Goal: Task Accomplishment & Management: Use online tool/utility

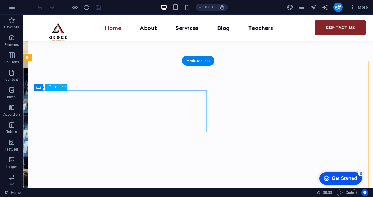
scroll to position [249, 0]
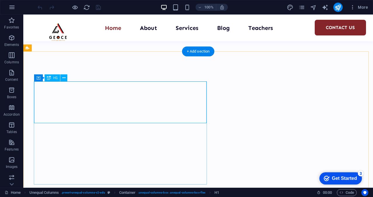
click at [122, 109] on div "Drag here to replace the existing content. Press “Ctrl” if you want to create a…" at bounding box center [197, 102] width 349 height 174
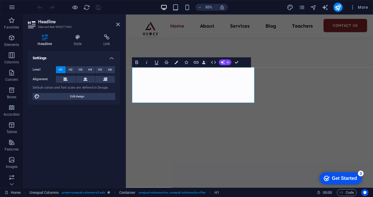
scroll to position [205, 0]
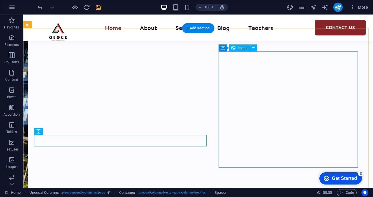
scroll to position [279, 0]
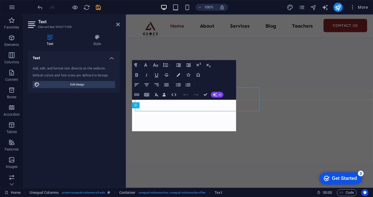
click at [89, 110] on div "Text Element #ed-903277098 Text Style Text Add, edit, and format text directly …" at bounding box center [197, 102] width 349 height 174
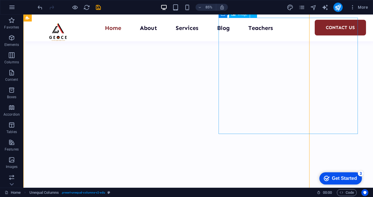
scroll to position [306, 0]
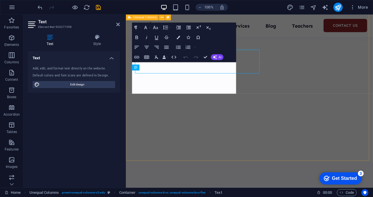
scroll to position [279, 0]
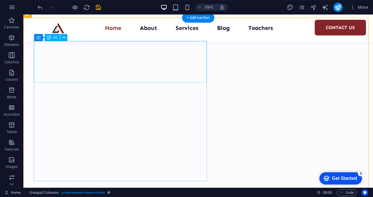
scroll to position [286, 0]
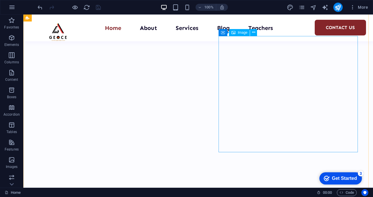
scroll to position [289, 0]
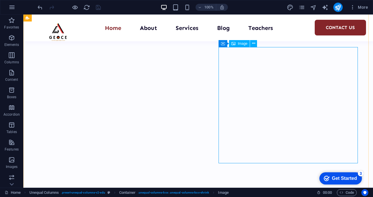
click at [237, 45] on div "Image" at bounding box center [239, 43] width 21 height 7
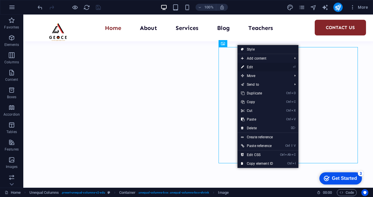
click at [254, 70] on link "⏎ Edit" at bounding box center [256, 67] width 39 height 9
select select "px"
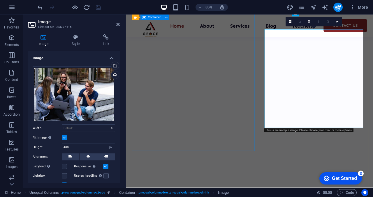
scroll to position [275, 0]
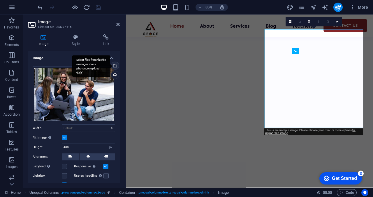
click at [114, 66] on div "Select files from the file manager, stock photos, or upload file(s)" at bounding box center [114, 66] width 9 height 9
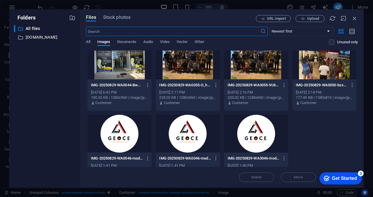
scroll to position [100, 0]
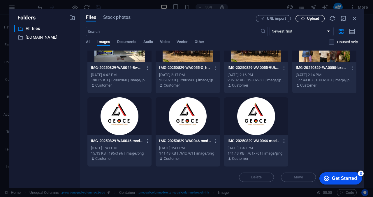
click at [306, 17] on span "Upload" at bounding box center [310, 19] width 24 height 4
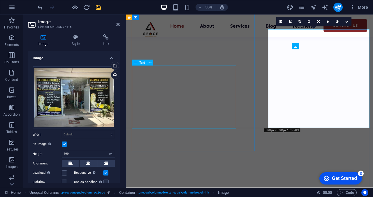
scroll to position [275, 0]
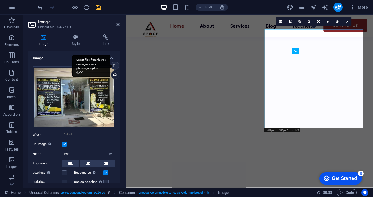
click at [110, 67] on div "Select files from the file manager, stock photos, or upload file(s)" at bounding box center [91, 66] width 38 height 22
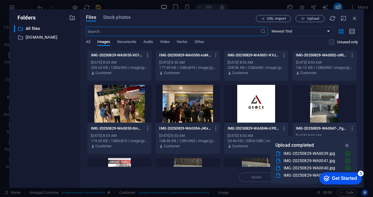
scroll to position [0, 0]
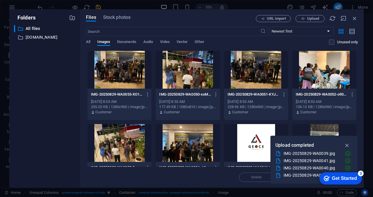
click at [312, 77] on div at bounding box center [324, 70] width 64 height 38
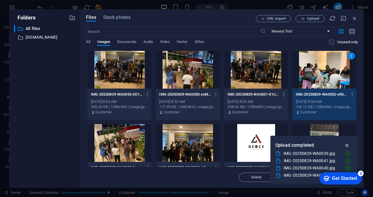
click at [348, 144] on icon "button" at bounding box center [347, 145] width 7 height 6
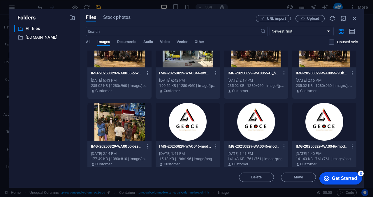
scroll to position [394, 0]
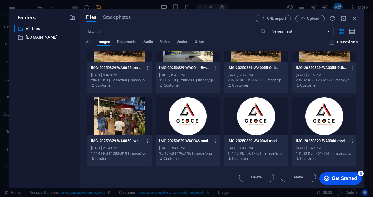
click at [362, 172] on div "3" at bounding box center [361, 174] width 6 height 6
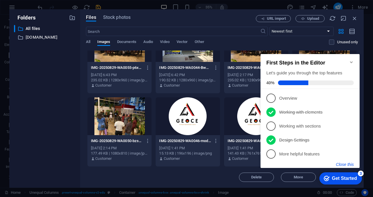
click at [349, 164] on button "Close this" at bounding box center [345, 164] width 18 height 5
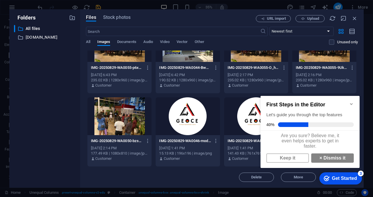
scroll to position [4, 0]
click at [321, 158] on link "× Dismiss it" at bounding box center [332, 158] width 43 height 9
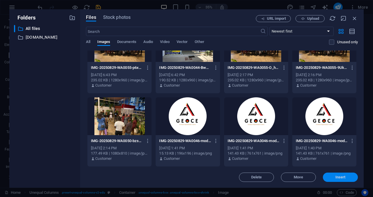
click at [336, 176] on span "Insert" at bounding box center [340, 177] width 10 height 3
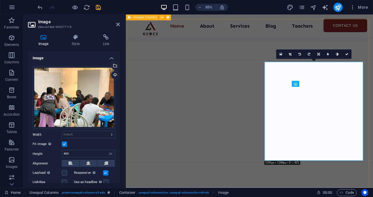
scroll to position [230, 0]
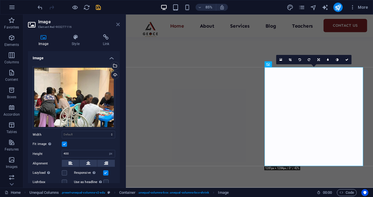
click at [118, 25] on icon at bounding box center [117, 24] width 3 height 5
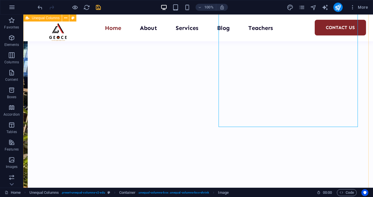
scroll to position [326, 0]
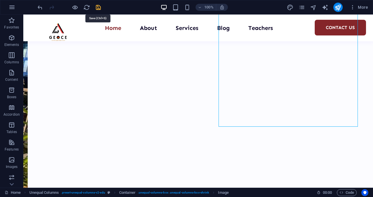
click at [98, 8] on icon "save" at bounding box center [98, 7] width 7 height 7
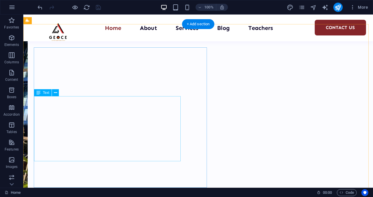
scroll to position [277, 0]
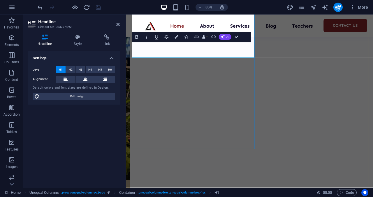
scroll to position [233, 0]
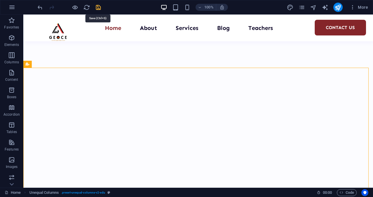
click at [97, 9] on icon "save" at bounding box center [98, 7] width 7 height 7
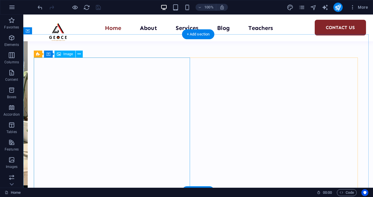
scroll to position [667, 0]
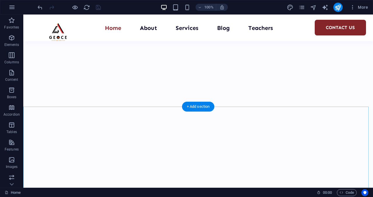
scroll to position [579, 0]
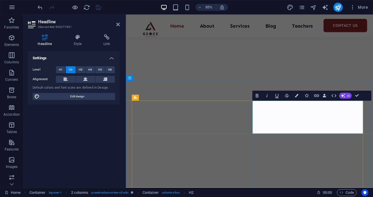
scroll to position [0, 3]
click at [119, 24] on icon at bounding box center [117, 24] width 3 height 5
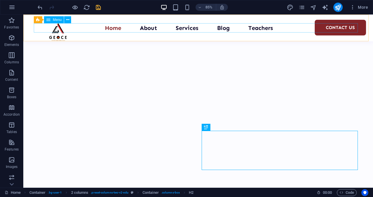
scroll to position [579, 0]
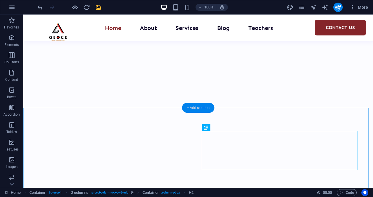
click at [192, 110] on div "+ Add section" at bounding box center [198, 108] width 32 height 10
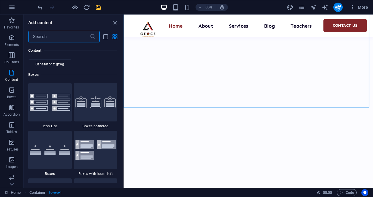
scroll to position [1582, 0]
click at [243, 106] on div "+ Add section" at bounding box center [247, 108] width 27 height 8
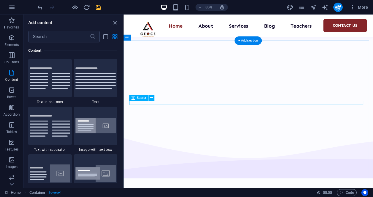
scroll to position [790, 0]
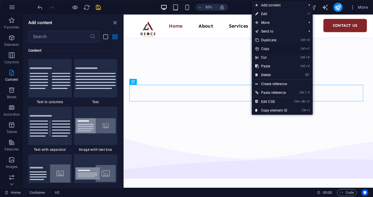
click at [274, 49] on link "Ctrl C Copy" at bounding box center [271, 49] width 39 height 9
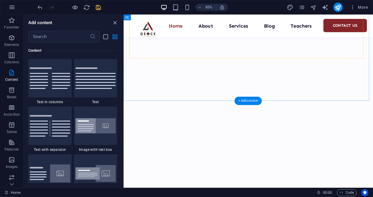
scroll to position [544, 0]
drag, startPoint x: 240, startPoint y: 102, endPoint x: 236, endPoint y: 99, distance: 5.2
click at [236, 99] on div "+ Add section" at bounding box center [247, 101] width 27 height 8
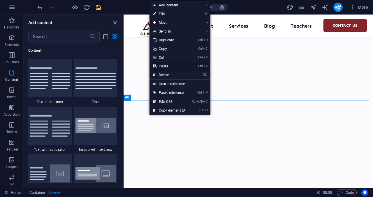
click at [171, 67] on link "Ctrl V Paste" at bounding box center [168, 66] width 39 height 9
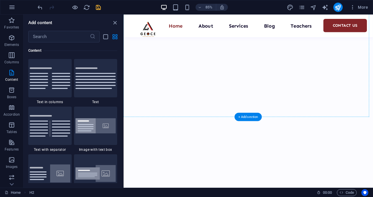
scroll to position [525, 0]
drag, startPoint x: 292, startPoint y: 142, endPoint x: 244, endPoint y: 135, distance: 48.5
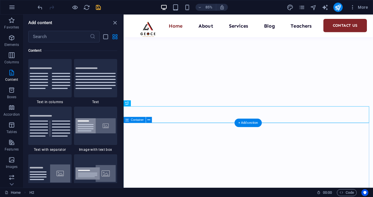
scroll to position [538, 0]
click at [115, 23] on icon "close panel" at bounding box center [115, 23] width 7 height 7
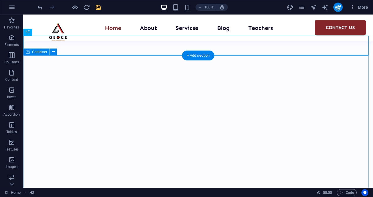
scroll to position [651, 0]
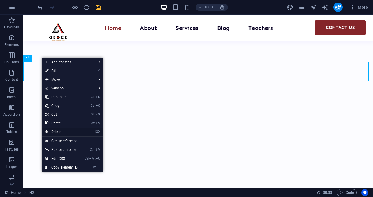
click at [59, 131] on link "⌦ Delete" at bounding box center [61, 132] width 39 height 9
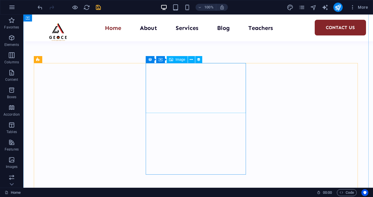
scroll to position [906, 0]
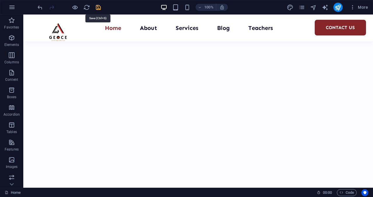
click at [98, 10] on icon "save" at bounding box center [98, 7] width 7 height 7
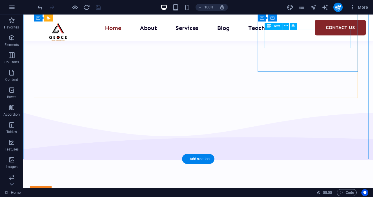
scroll to position [1007, 0]
